Goal: Transaction & Acquisition: Purchase product/service

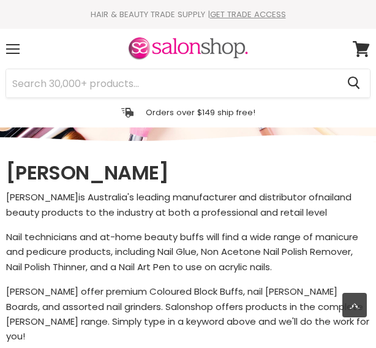
select select "manual"
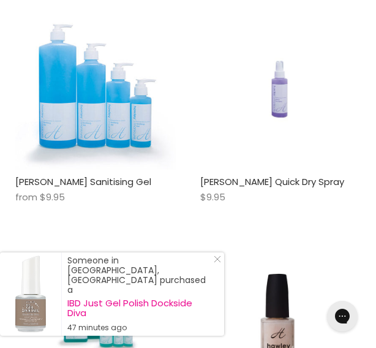
scroll to position [1159, 0]
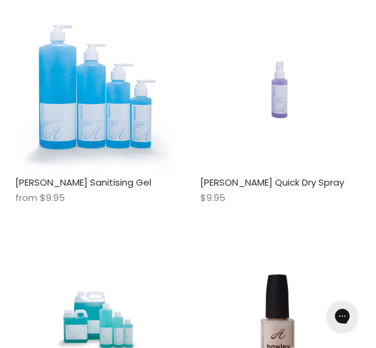
click at [276, 87] on img "Main content" at bounding box center [280, 90] width 107 height 160
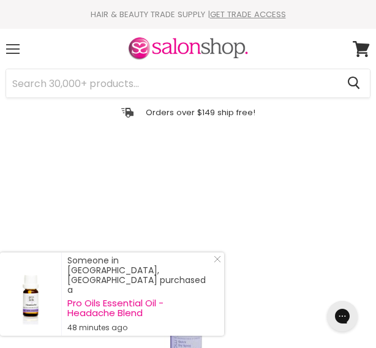
click at [13, 53] on span at bounding box center [12, 53] width 13 height 1
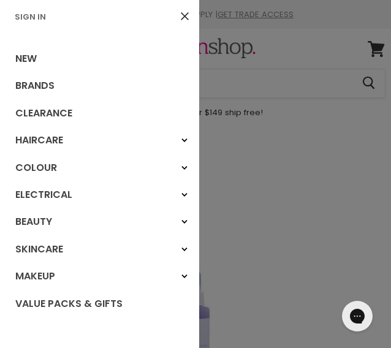
click at [250, 83] on div at bounding box center [195, 174] width 391 height 348
